Goal: Transaction & Acquisition: Purchase product/service

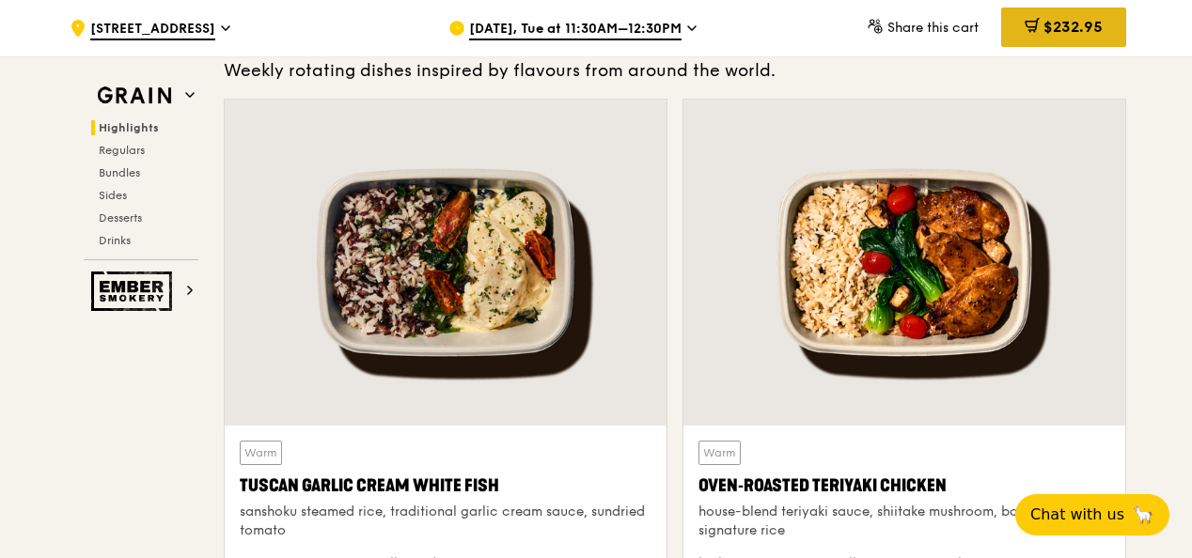
click at [1045, 24] on span "$232.95" at bounding box center [1072, 27] width 59 height 18
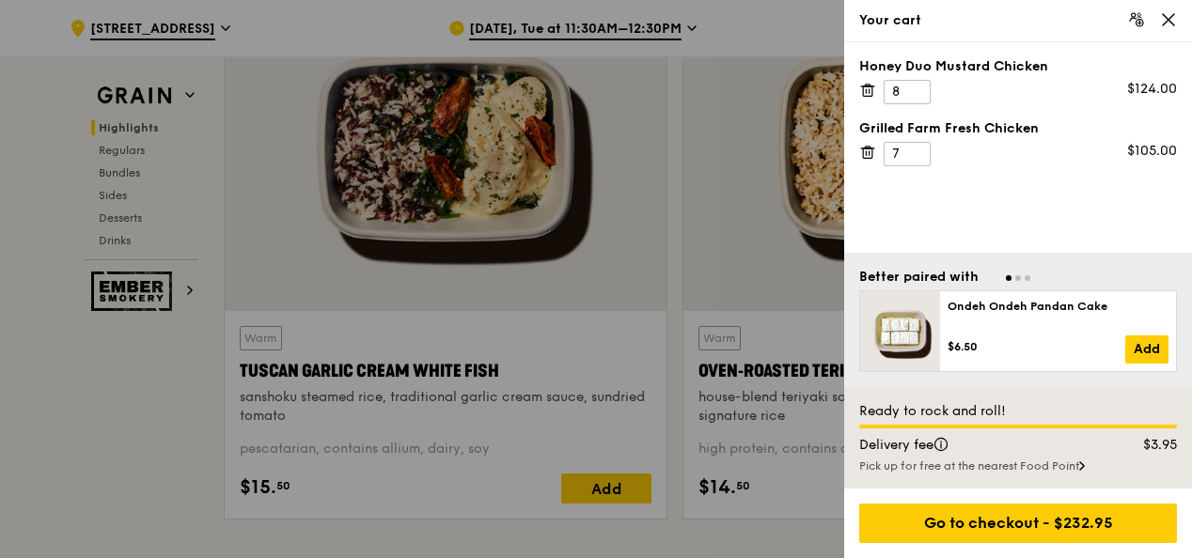
scroll to position [696, 0]
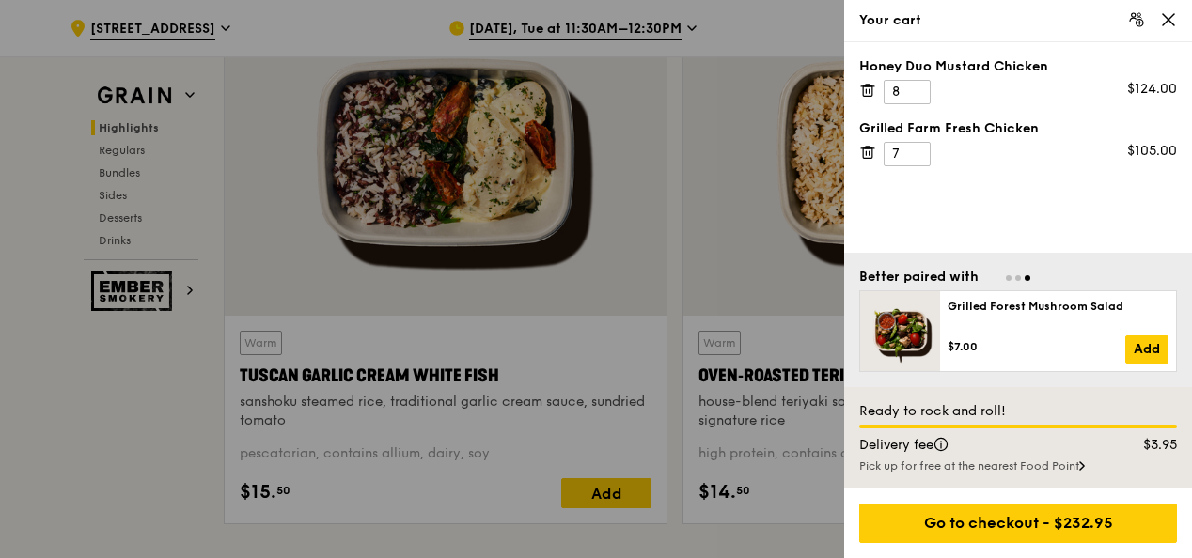
click at [716, 26] on div at bounding box center [596, 279] width 1192 height 558
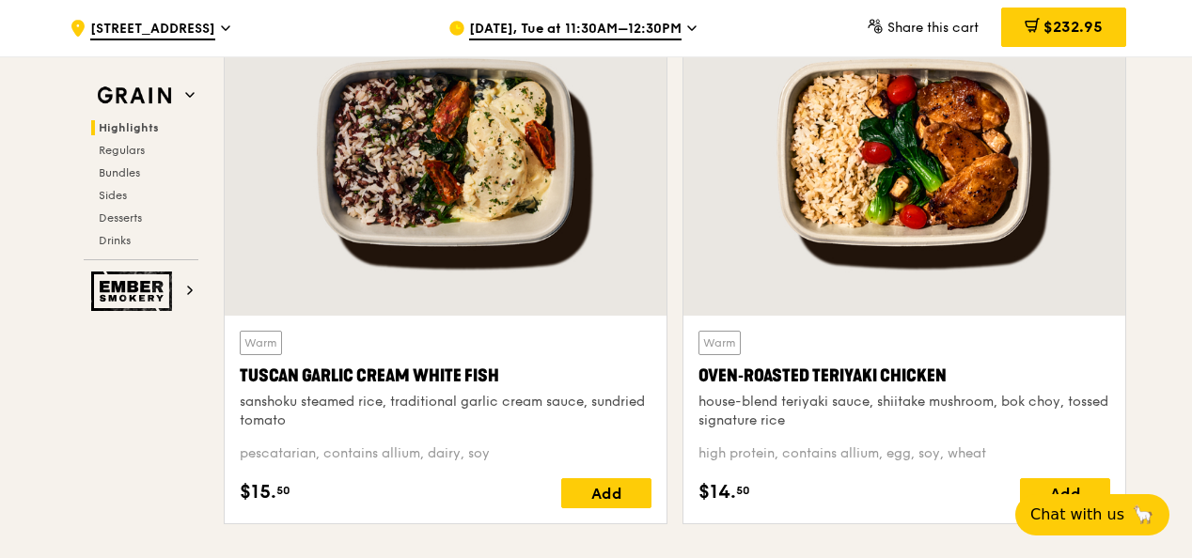
click at [679, 24] on span "[DATE], Tue at 11:30AM–12:30PM" at bounding box center [575, 30] width 212 height 21
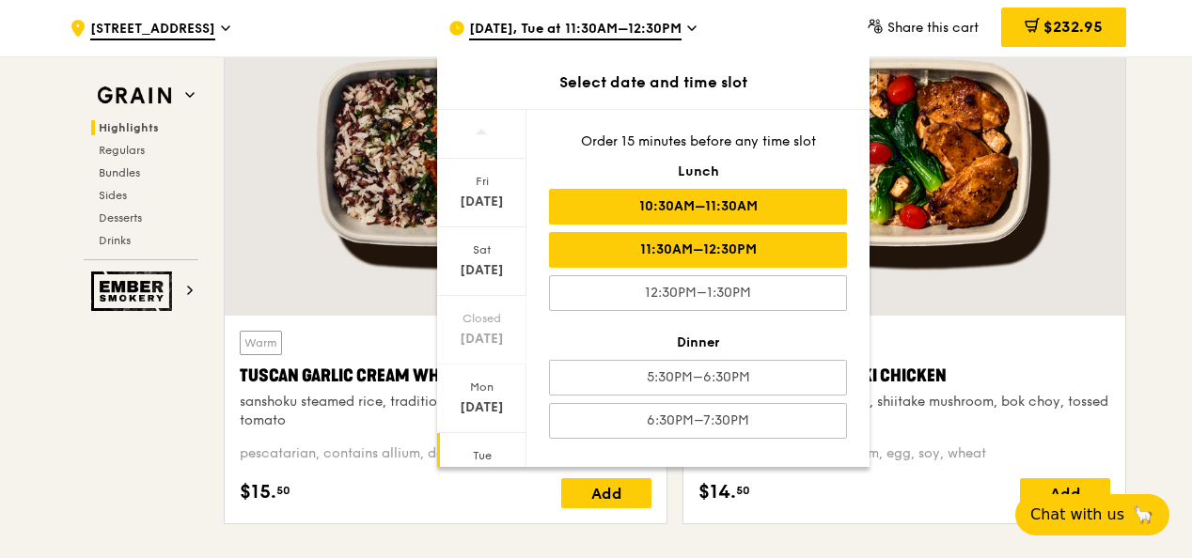
click at [593, 207] on div "10:30AM–11:30AM" at bounding box center [698, 207] width 298 height 36
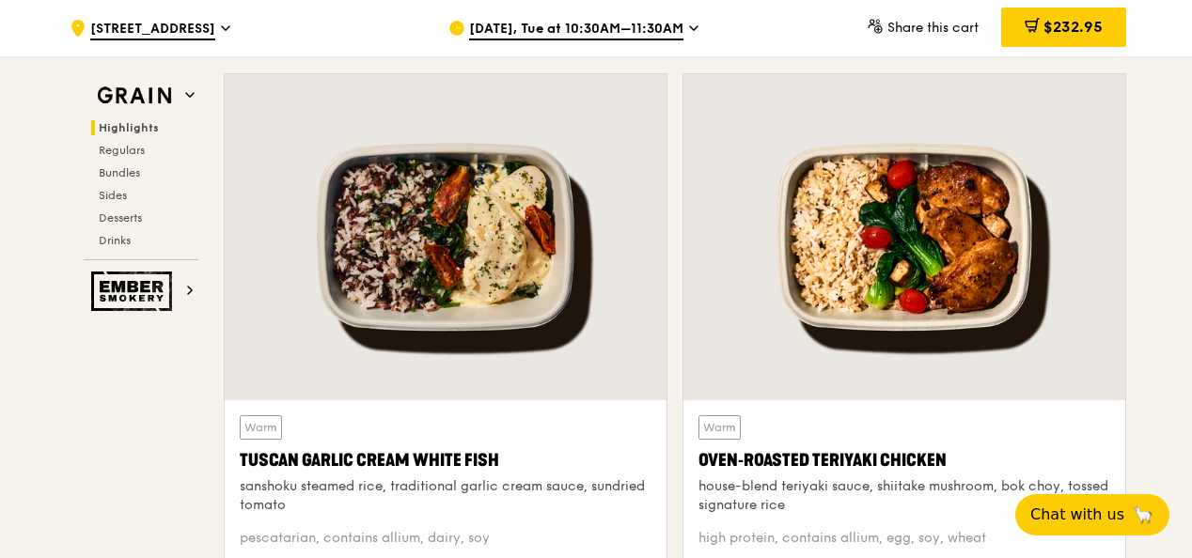
scroll to position [614, 0]
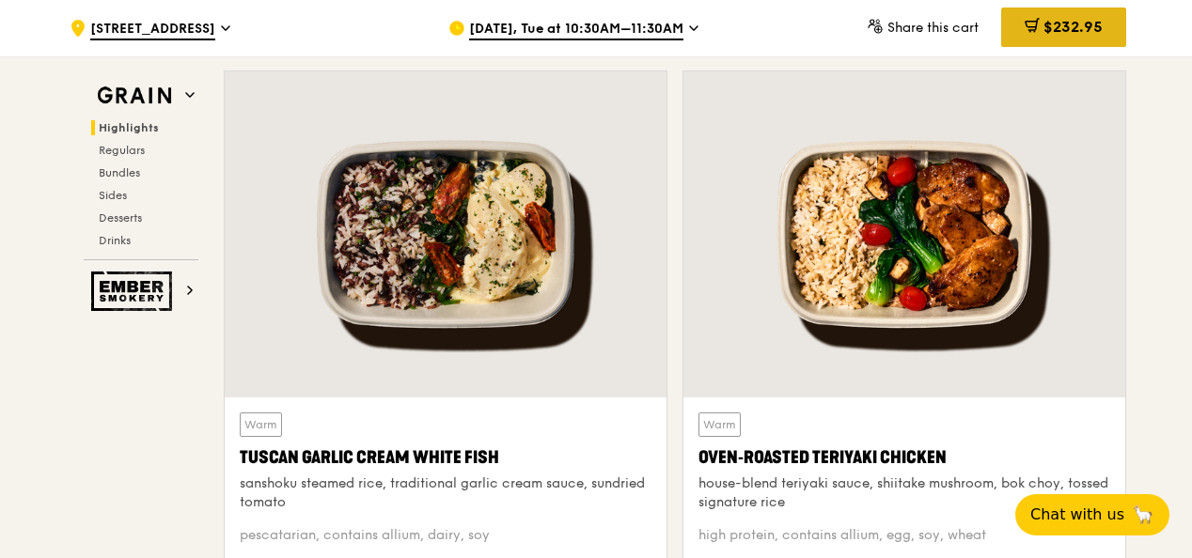
click at [1066, 23] on span "$232.95" at bounding box center [1072, 27] width 59 height 18
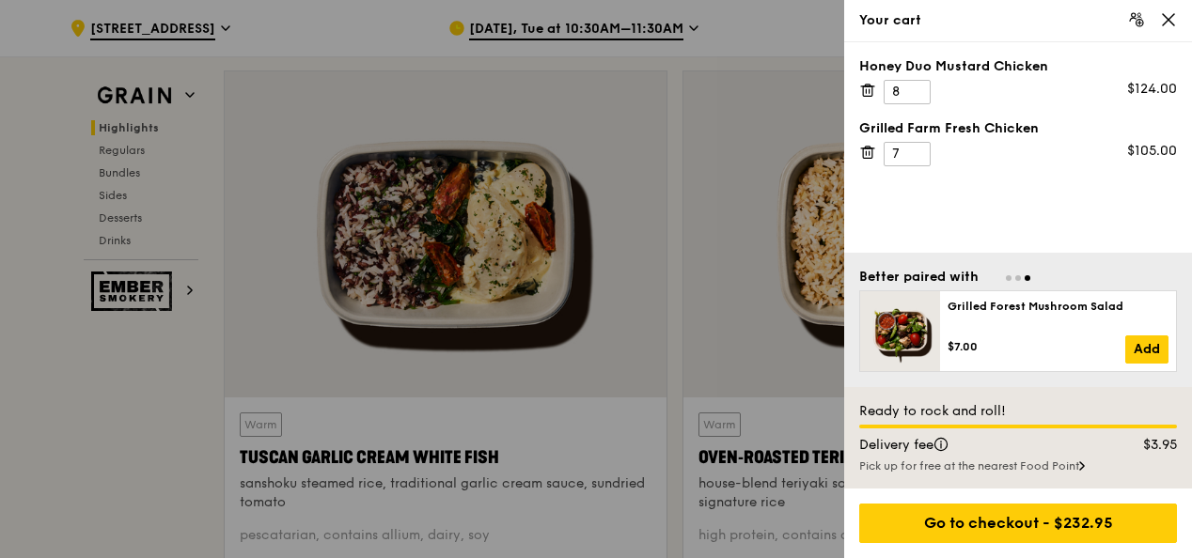
drag, startPoint x: 861, startPoint y: 65, endPoint x: 1032, endPoint y: 62, distance: 171.1
click at [1032, 62] on div "Honey Duo Mustard Chicken" at bounding box center [1018, 66] width 318 height 19
drag, startPoint x: 1032, startPoint y: 62, endPoint x: 801, endPoint y: 38, distance: 232.5
click at [801, 38] on div at bounding box center [596, 279] width 1192 height 558
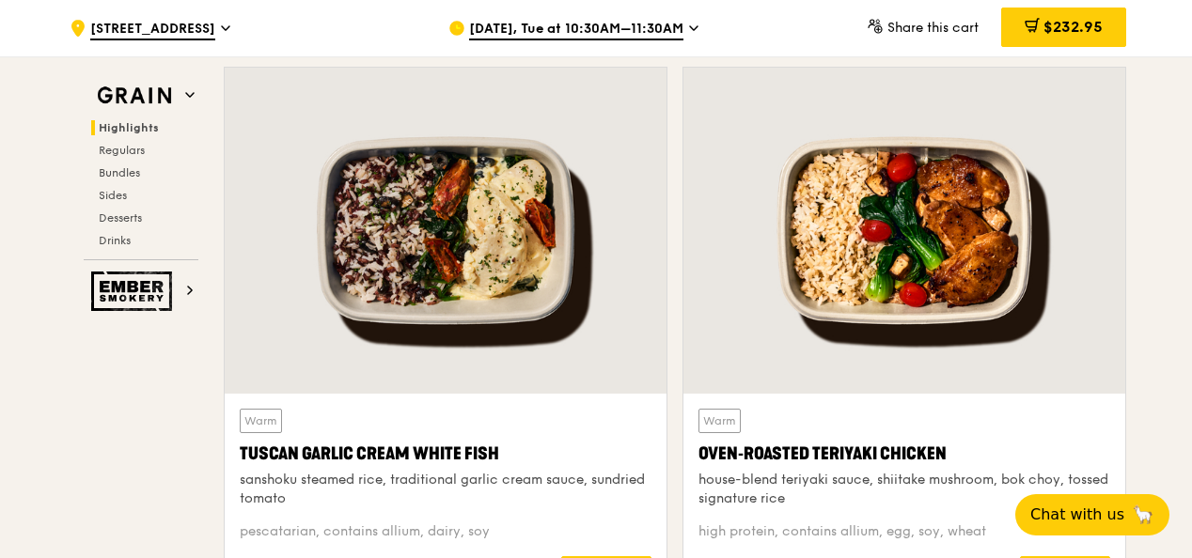
scroll to position [615, 0]
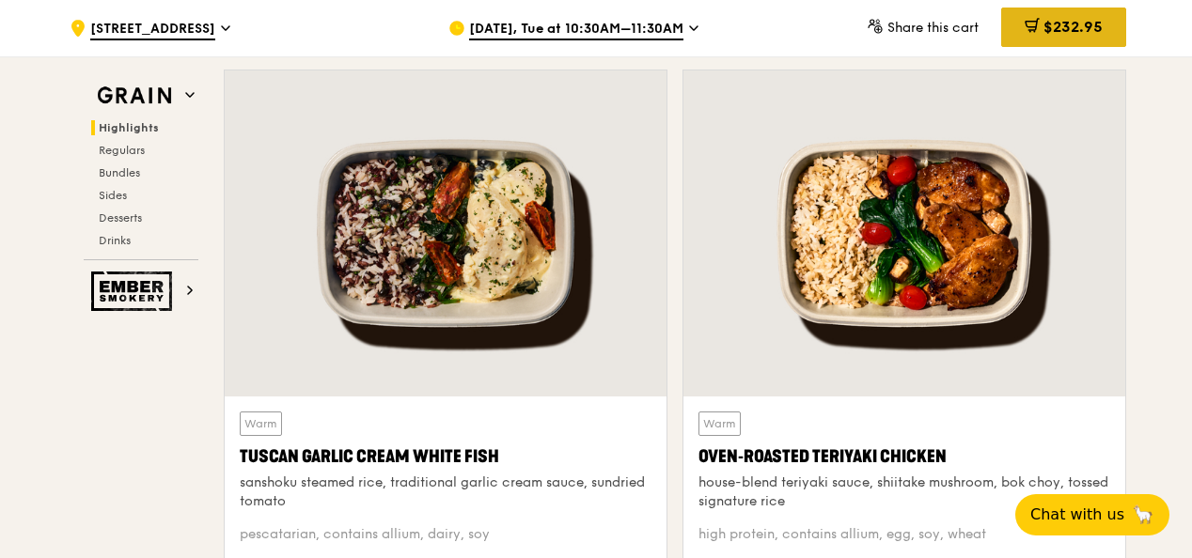
click at [1057, 30] on span "$232.95" at bounding box center [1072, 27] width 59 height 18
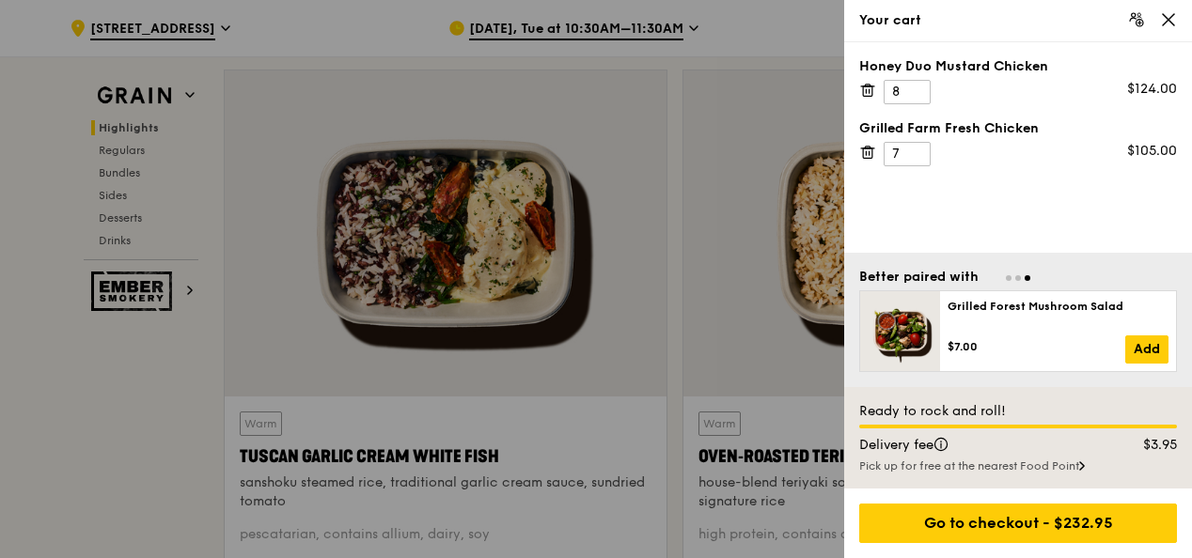
click at [1164, 21] on icon at bounding box center [1168, 19] width 17 height 17
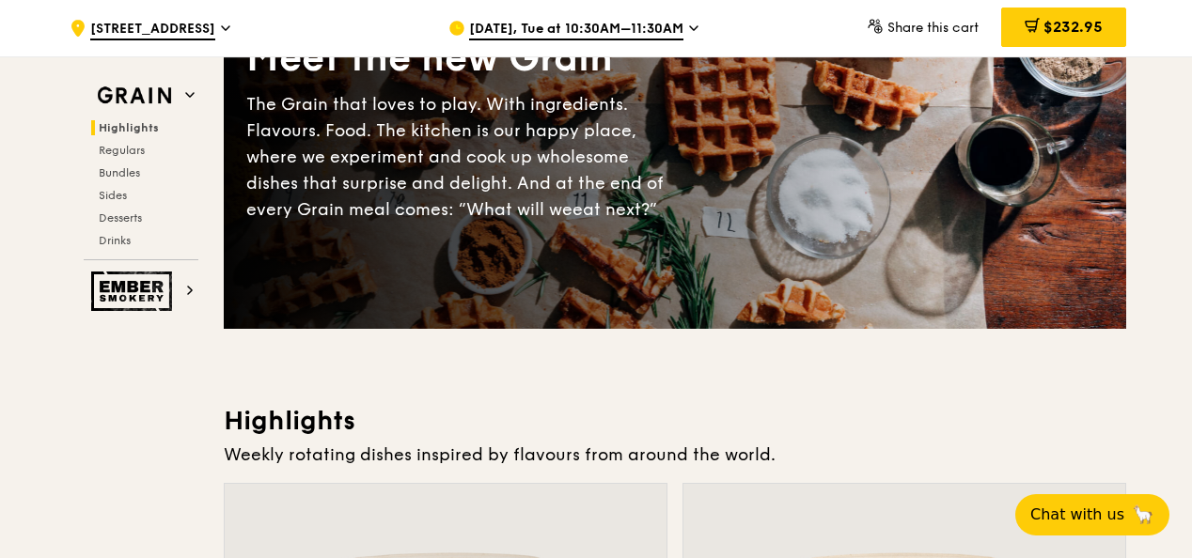
scroll to position [0, 0]
